Goal: Ask a question

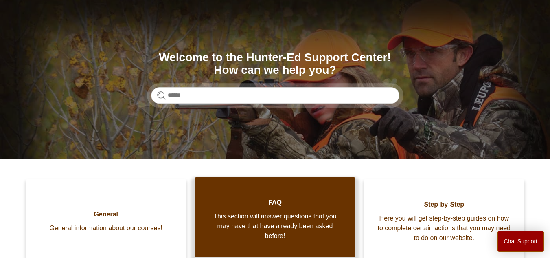
scroll to position [55, 0]
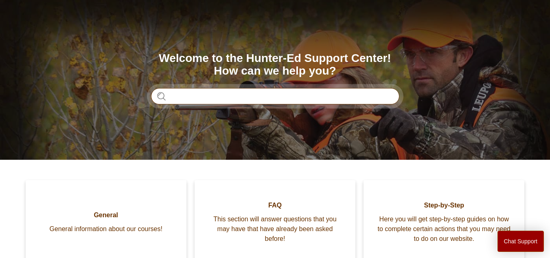
click at [264, 94] on input "Search" at bounding box center [275, 96] width 248 height 16
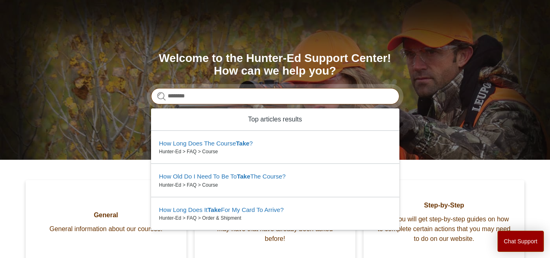
type input "*********"
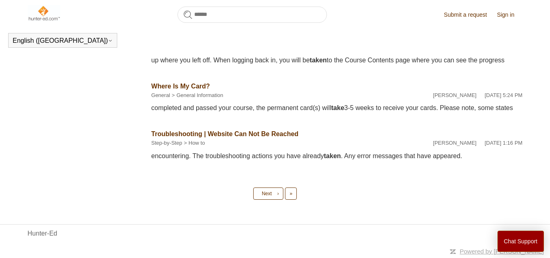
scroll to position [487, 0]
click at [513, 241] on button "Chat Support" at bounding box center [520, 240] width 47 height 21
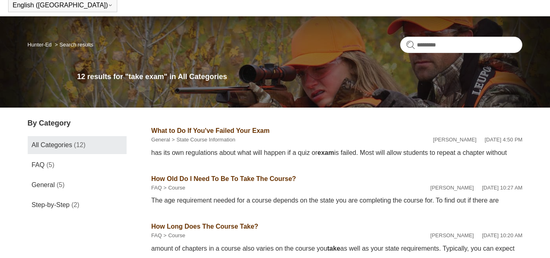
scroll to position [0, 0]
